Goal: Task Accomplishment & Management: Complete application form

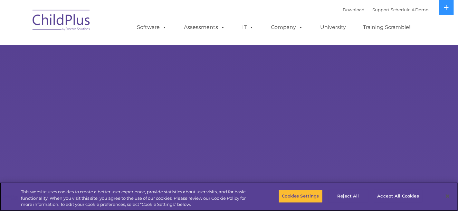
select select "MEDIUM"
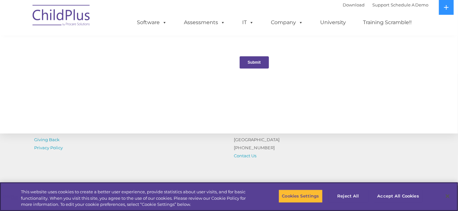
scroll to position [732, 0]
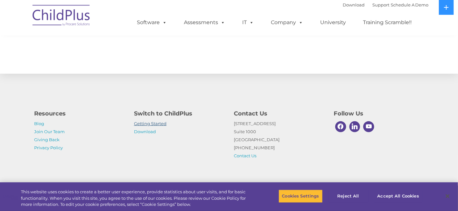
click at [163, 124] on link "Getting Started" at bounding box center [150, 123] width 33 height 5
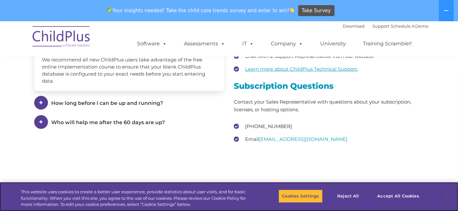
scroll to position [933, 0]
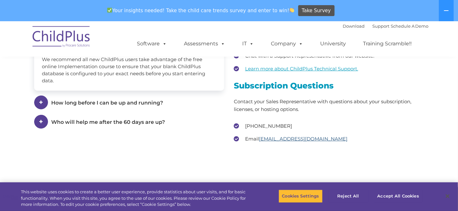
click at [269, 142] on link "[EMAIL_ADDRESS][DOMAIN_NAME]" at bounding box center [303, 139] width 89 height 6
click at [345, 27] on link "Download" at bounding box center [354, 26] width 22 height 5
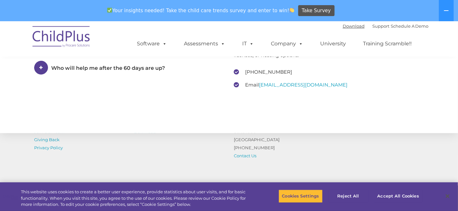
scroll to position [986, 0]
click at [247, 157] on link "Contact Us" at bounding box center [245, 155] width 23 height 5
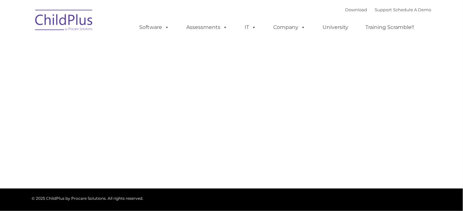
type input ""
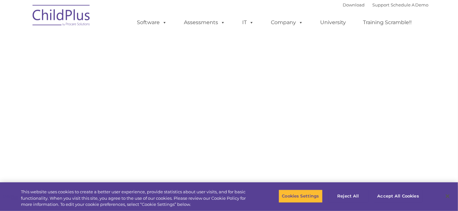
select select "MEDIUM"
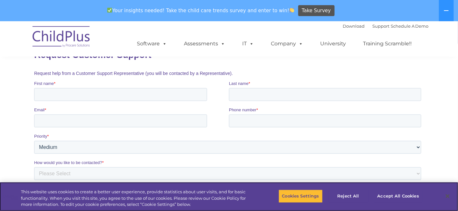
scroll to position [64, 0]
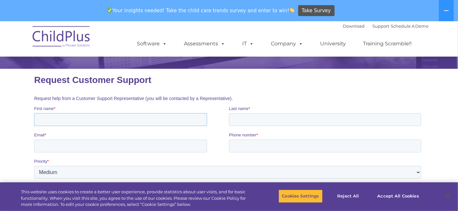
click at [125, 122] on input "First name *" at bounding box center [120, 119] width 173 height 13
type input "Tiffany"
click at [247, 122] on input "Last name *" at bounding box center [325, 119] width 192 height 13
type input "Godwin"
click at [123, 146] on input "Email *" at bounding box center [120, 145] width 173 height 13
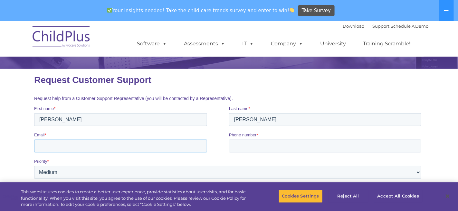
type input "t.gk@live.com"
click at [264, 142] on input "Phone number *" at bounding box center [325, 145] width 192 height 13
type input "13025937183"
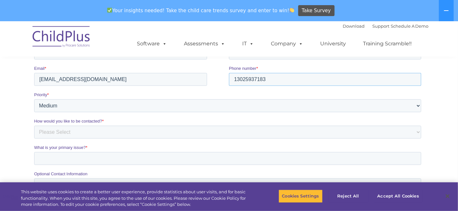
scroll to position [161, 0]
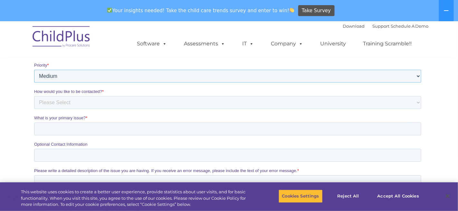
click at [135, 78] on select "Please Select Low Medium High" at bounding box center [227, 76] width 387 height 13
select select "HIGH"
click at [34, 83] on select "Please Select Low Medium High" at bounding box center [227, 76] width 387 height 13
click at [116, 105] on select "Please Select Phone Email" at bounding box center [227, 103] width 387 height 13
select select "Email"
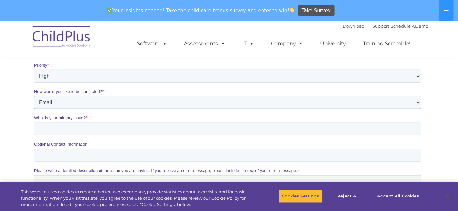
click at [34, 110] on select "Please Select Phone Email" at bounding box center [227, 103] width 387 height 13
click at [116, 128] on input "What is your primary issue? *" at bounding box center [227, 129] width 387 height 13
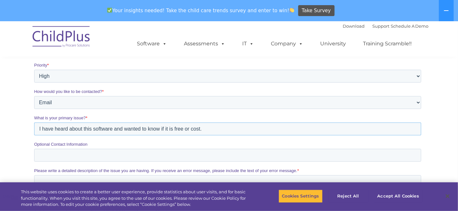
scroll to position [193, 0]
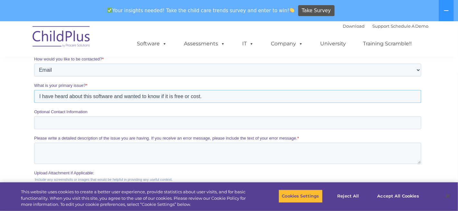
type input "I have heard about this software and wanted to know if it is free or cost."
click at [89, 124] on input "Optional Contact Information" at bounding box center [227, 123] width 387 height 13
type input "302-502-3688"
click at [106, 149] on textarea "Please write a detailed description of the issue you are having. If you receive…" at bounding box center [227, 153] width 387 height 21
click at [72, 151] on textarea "no issue interrested in learning more about software" at bounding box center [227, 153] width 387 height 21
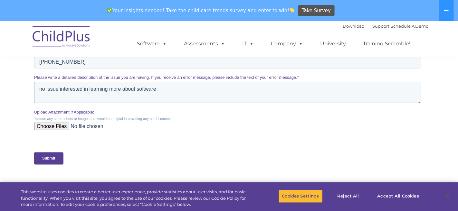
scroll to position [258, 0]
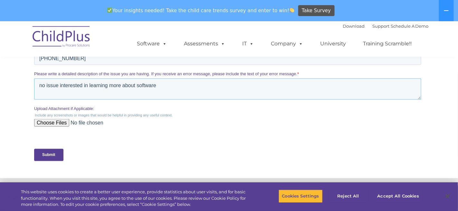
type textarea "no issue interested in learning more about software"
click at [58, 154] on input "Submit" at bounding box center [48, 155] width 29 height 12
